Goal: Information Seeking & Learning: Learn about a topic

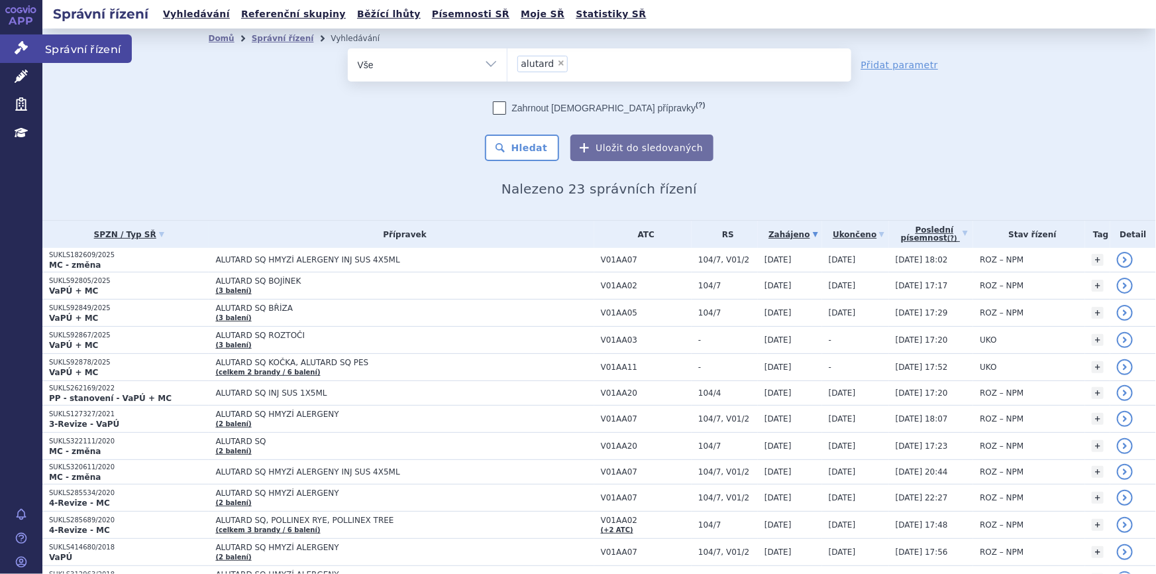
click at [15, 50] on icon at bounding box center [21, 47] width 13 height 13
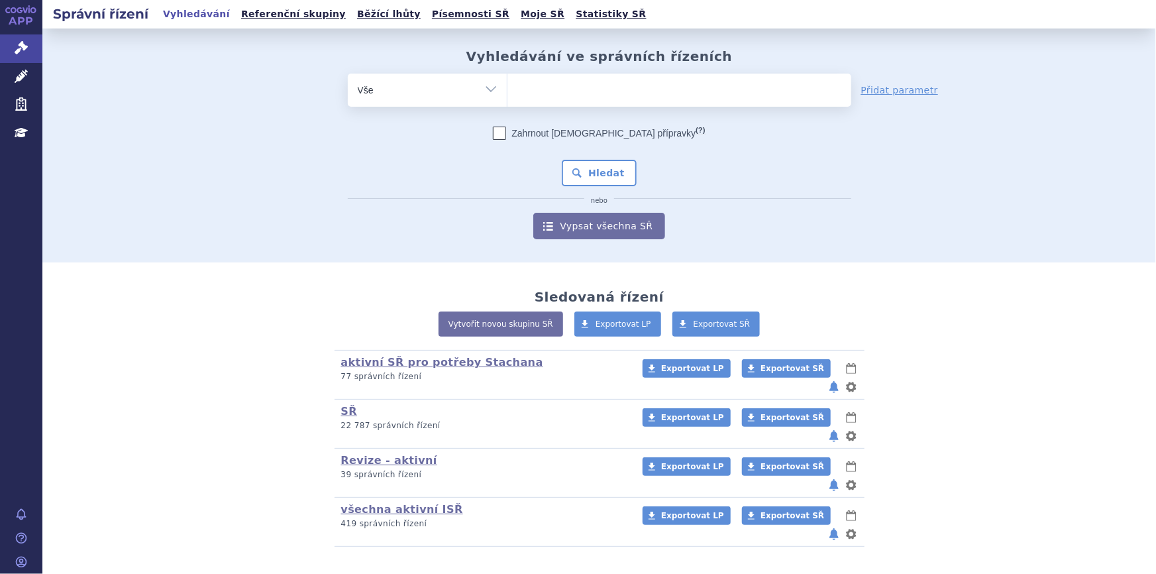
drag, startPoint x: 371, startPoint y: 433, endPoint x: 465, endPoint y: 384, distance: 106.1
click at [371, 454] on link "Revize - aktivní" at bounding box center [389, 460] width 96 height 13
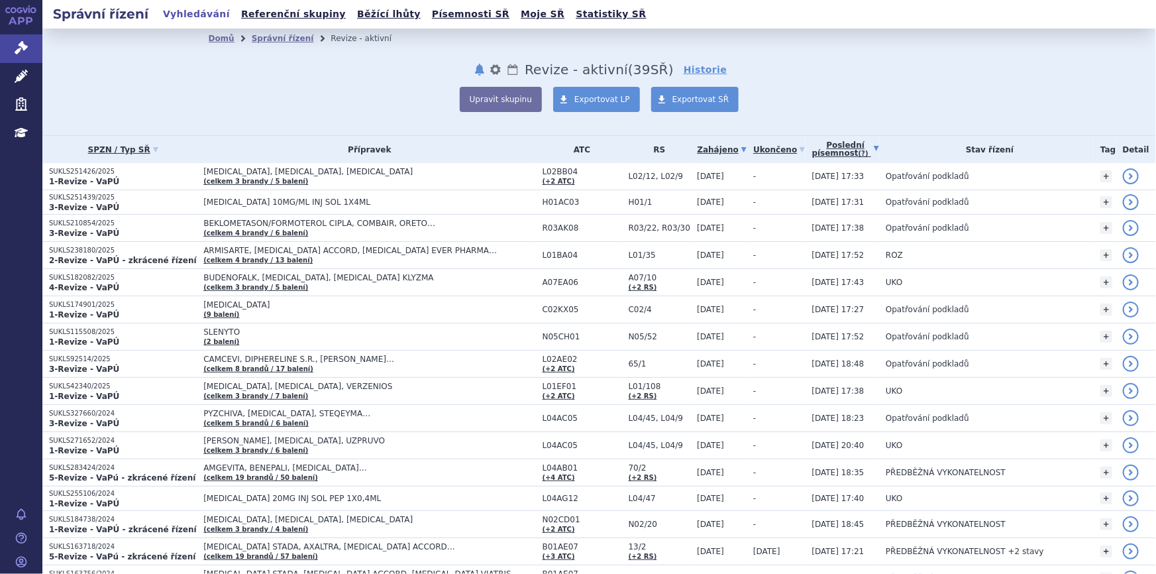
click at [835, 152] on link "Poslední písemnost (?)" at bounding box center [846, 149] width 68 height 27
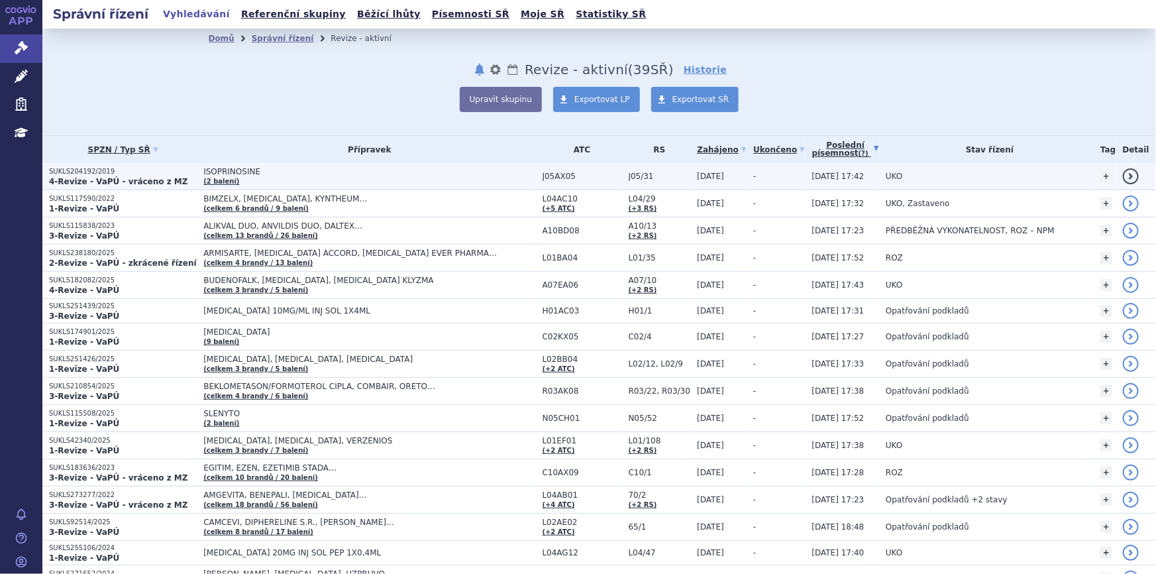
click at [487, 176] on span "ISOPRINOSINE" at bounding box center [368, 171] width 331 height 9
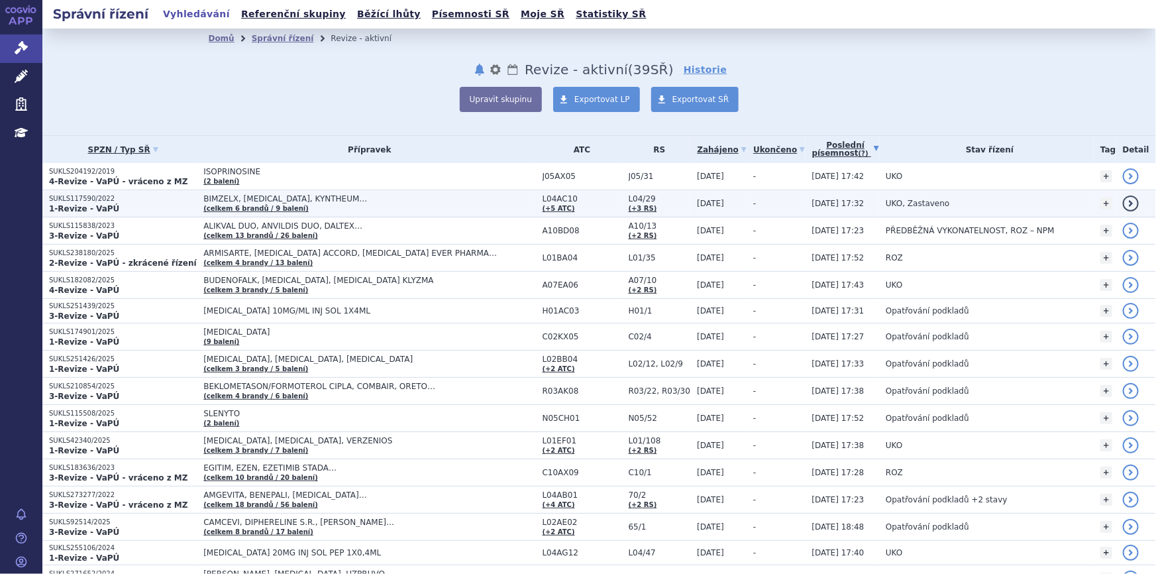
click at [461, 203] on td "BIMZELX, COSENTYX, KYNTHEUM… (celkem 6 brandů / 9 balení)" at bounding box center [366, 203] width 339 height 27
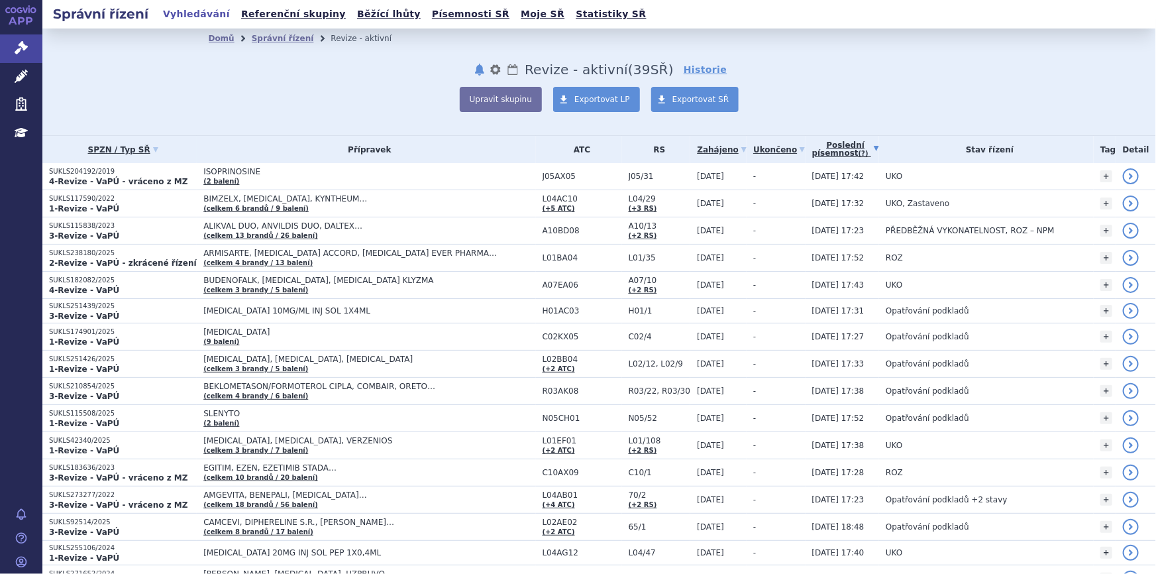
click at [451, 225] on span "ALIKVAL DUO, ANVILDIS DUO, DALTEX…" at bounding box center [368, 225] width 331 height 9
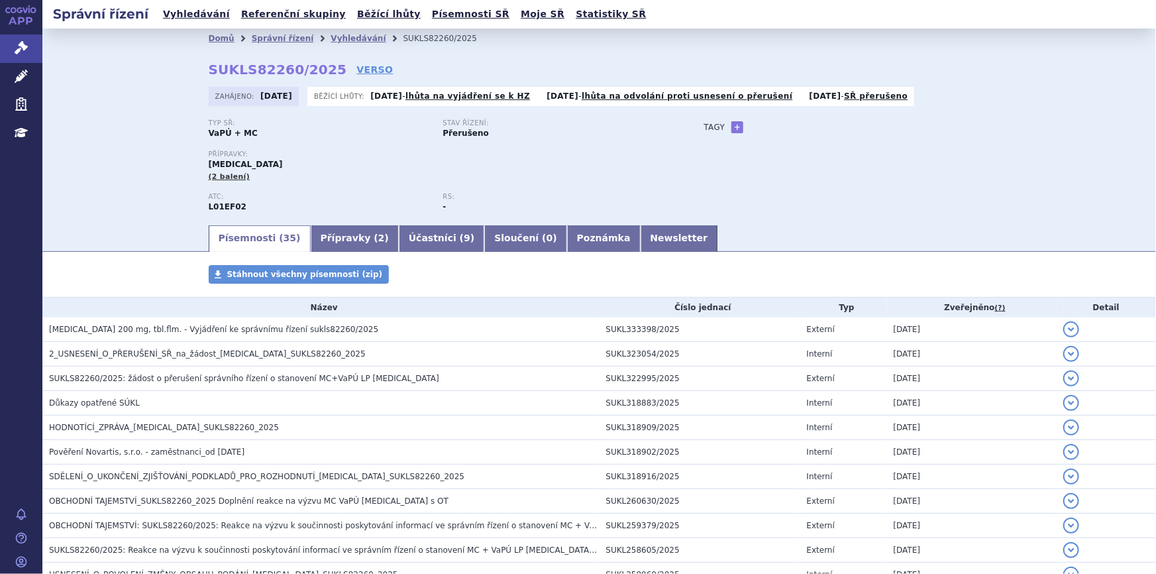
scroll to position [60, 0]
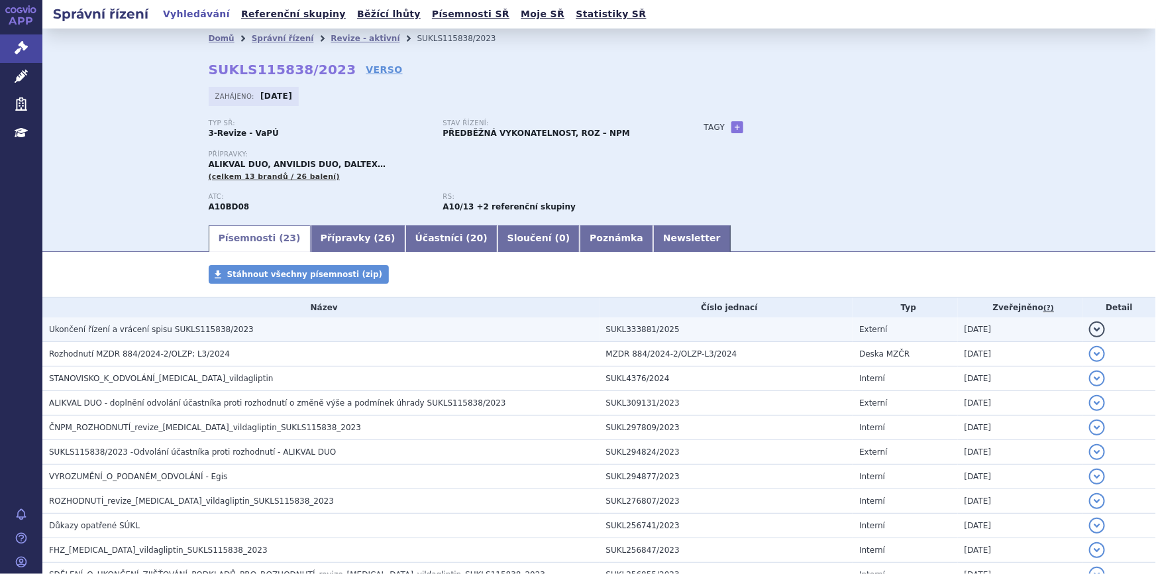
click at [223, 330] on span "Ukončení řízení a vrácení spisu SUKLS115838/2023" at bounding box center [151, 329] width 205 height 9
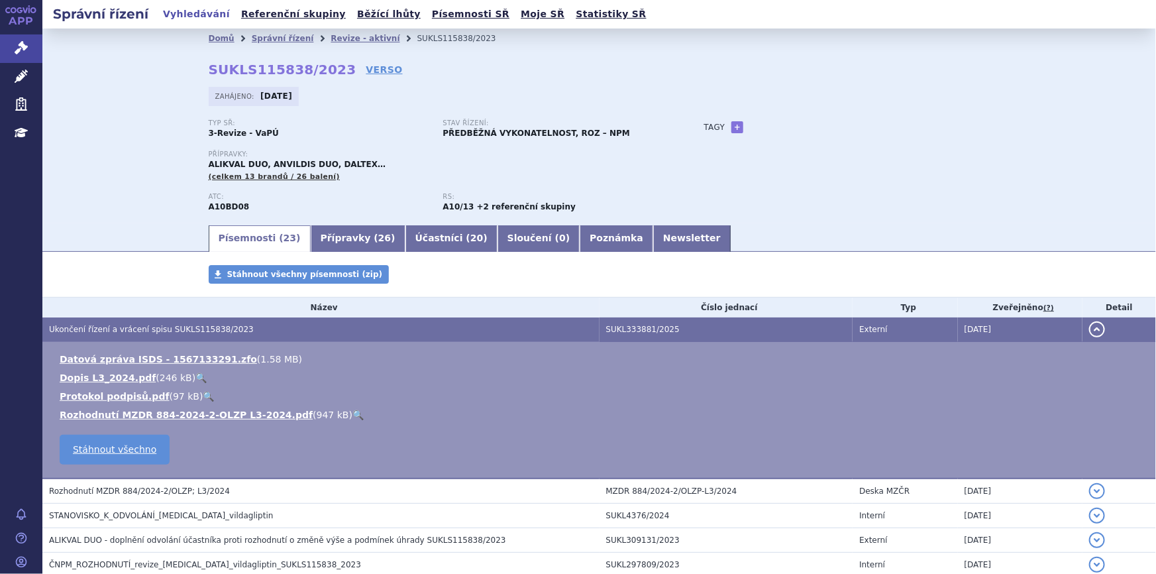
click at [353, 417] on link "🔍" at bounding box center [358, 415] width 11 height 11
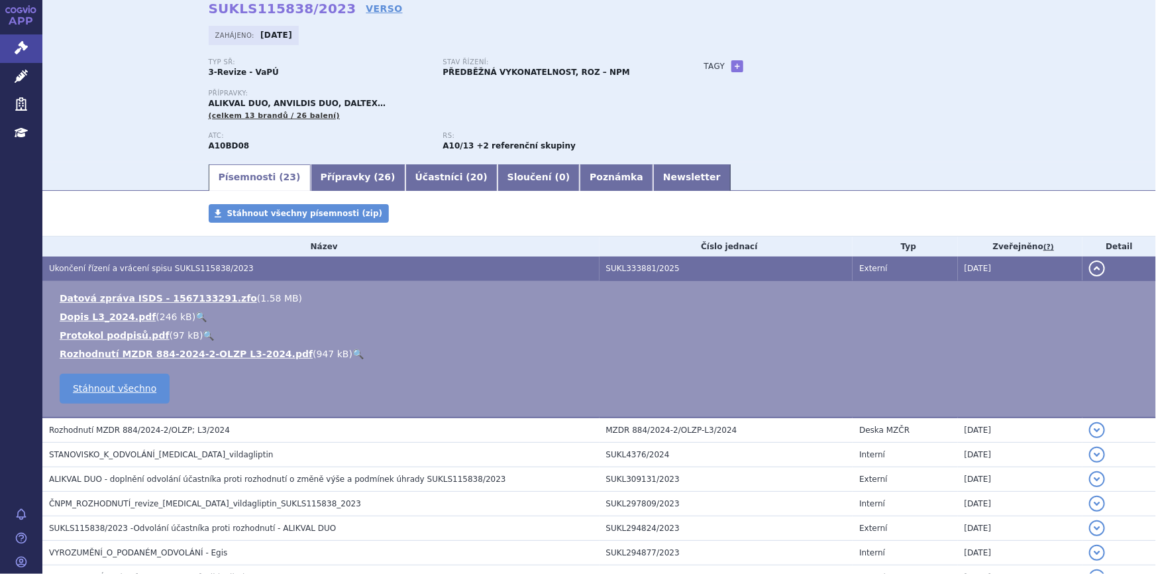
scroll to position [120, 0]
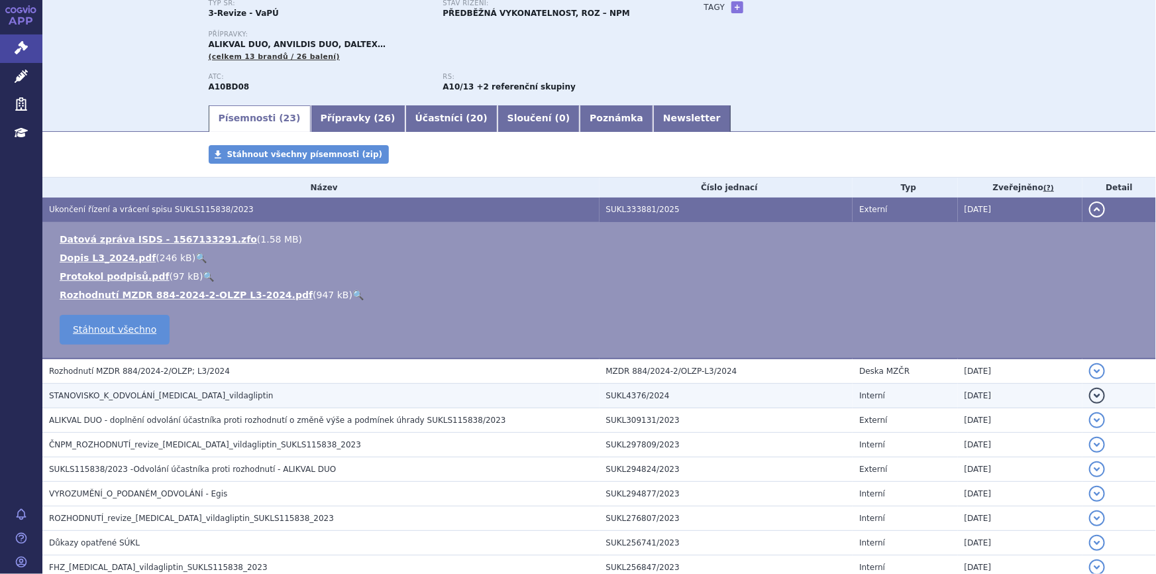
click at [229, 393] on h3 "STANOVISKO_K_ODVOLÁNÍ_[MEDICAL_DATA]_vildagliptin" at bounding box center [324, 395] width 551 height 13
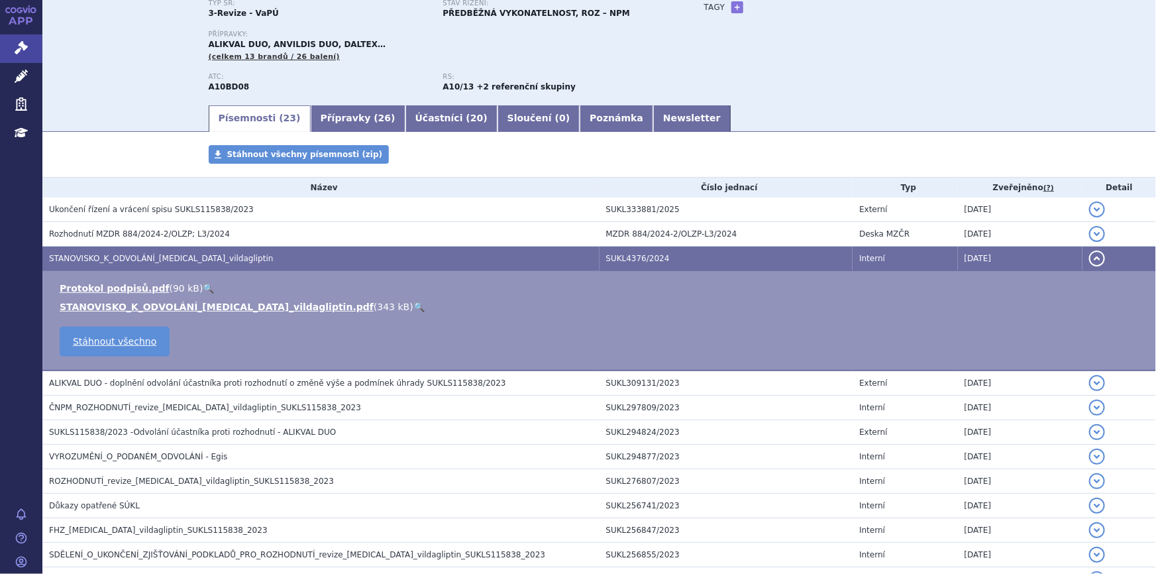
click at [413, 303] on link "🔍" at bounding box center [418, 307] width 11 height 11
click at [146, 71] on div "Domů Správní řízení Revize - aktivní SUKLS115838/2023 SUKLS115838/2023 VERSO [G…" at bounding box center [599, 6] width 1114 height 195
